Goal: Find specific fact

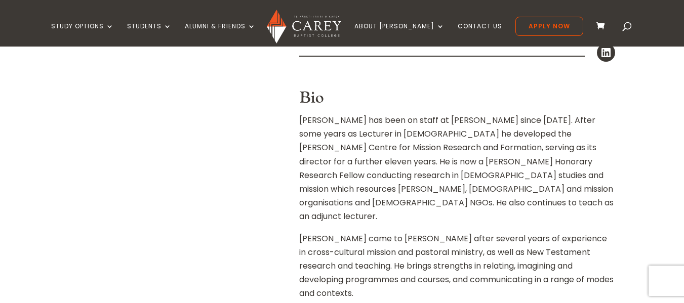
scroll to position [377, 0]
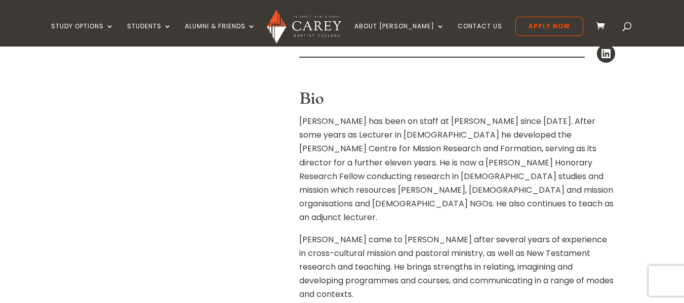
click at [301, 121] on p "[PERSON_NAME] has been on staff at [PERSON_NAME] since [DATE]. After some years…" at bounding box center [457, 173] width 316 height 118
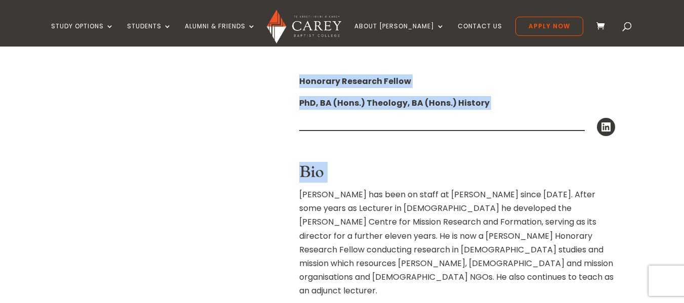
scroll to position [299, 0]
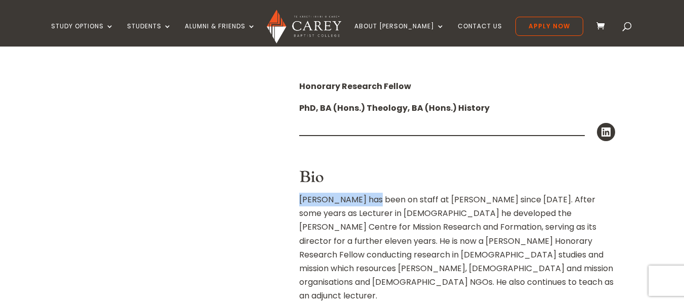
drag, startPoint x: 301, startPoint y: 121, endPoint x: 375, endPoint y: 199, distance: 107.7
click at [375, 199] on p "[PERSON_NAME] has been on staff at [PERSON_NAME] since [DATE]. After some years…" at bounding box center [457, 252] width 316 height 118
click at [304, 181] on h3 "Bio" at bounding box center [457, 180] width 316 height 24
click at [300, 181] on h3 "Bio" at bounding box center [457, 180] width 316 height 24
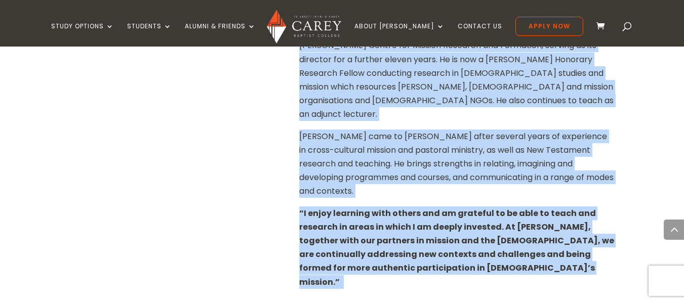
scroll to position [482, 0]
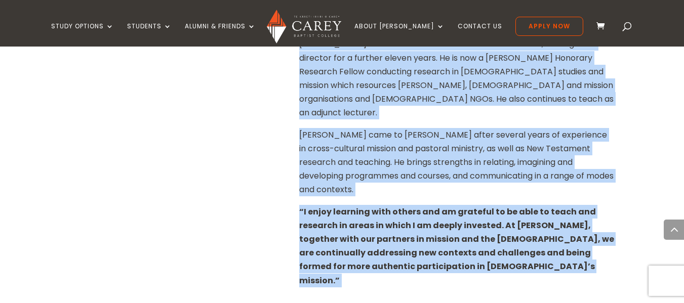
drag, startPoint x: 300, startPoint y: 181, endPoint x: 383, endPoint y: 241, distance: 102.8
copy div "Lor Ipsumd sit amet co adipi el Seddo eiusm 8002. Tempo inci utlab et Dolorema …"
